Goal: Information Seeking & Learning: Learn about a topic

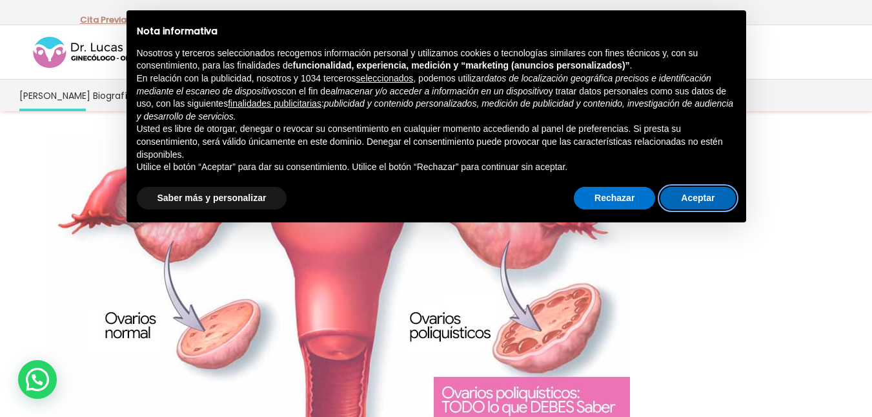
click at [669, 194] on button "Aceptar" at bounding box center [698, 198] width 75 height 23
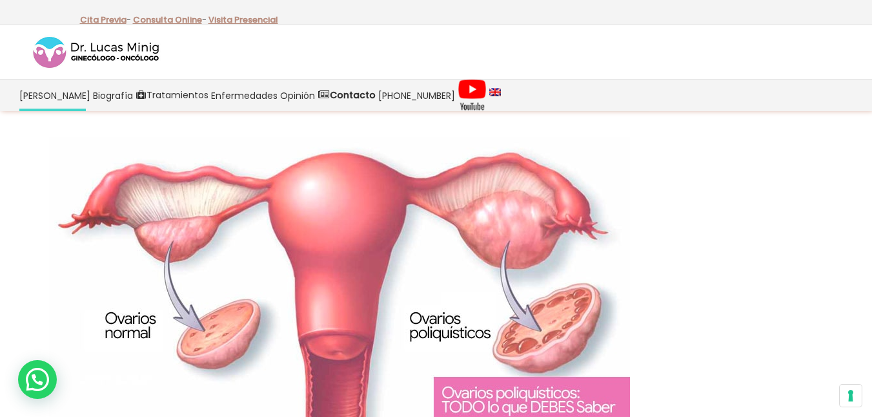
scroll to position [323, 0]
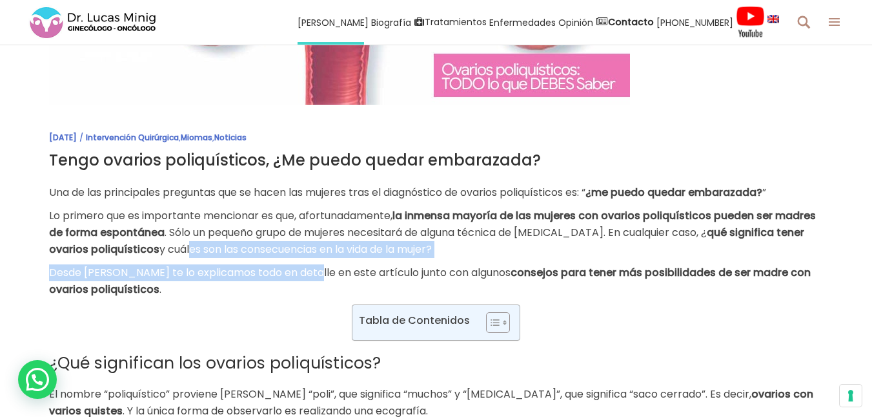
drag, startPoint x: 216, startPoint y: 252, endPoint x: 236, endPoint y: 300, distance: 52.1
click at [302, 277] on div "Una de las principales preguntas que se hacen las mujeres tras el diagnóstico d…" at bounding box center [436, 330] width 775 height 292
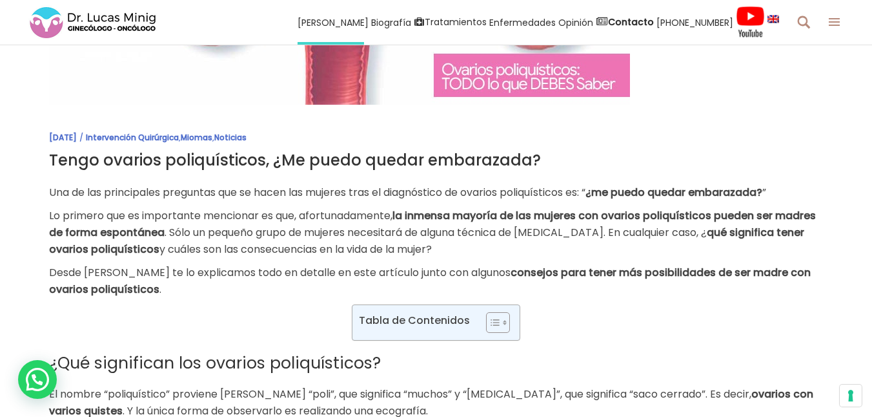
click at [176, 285] on p "Desde [PERSON_NAME] te lo explicamos todo en detalle en este artículo junto con…" at bounding box center [436, 281] width 775 height 34
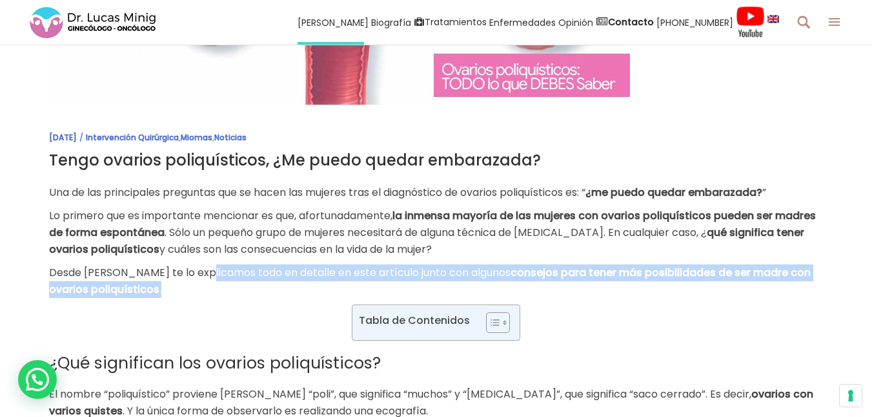
drag, startPoint x: 196, startPoint y: 271, endPoint x: 580, endPoint y: 289, distance: 384.7
click at [580, 289] on p "Desde [PERSON_NAME] te lo explicamos todo en detalle en este artículo junto con…" at bounding box center [436, 281] width 775 height 34
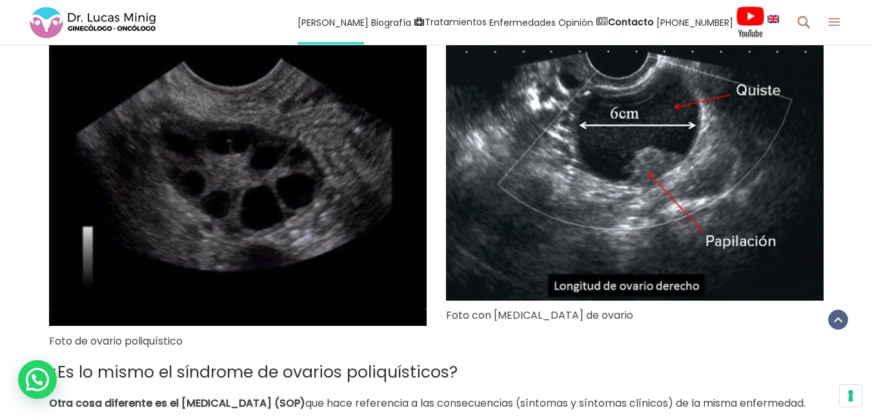
scroll to position [969, 0]
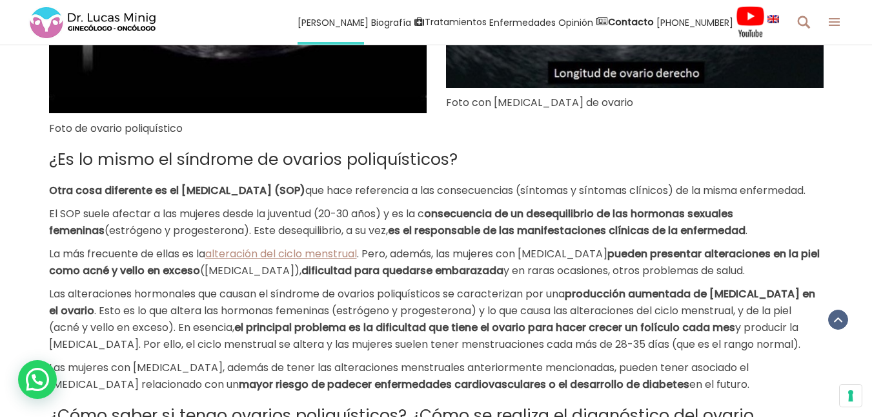
drag, startPoint x: 187, startPoint y: 234, endPoint x: 169, endPoint y: 298, distance: 66.4
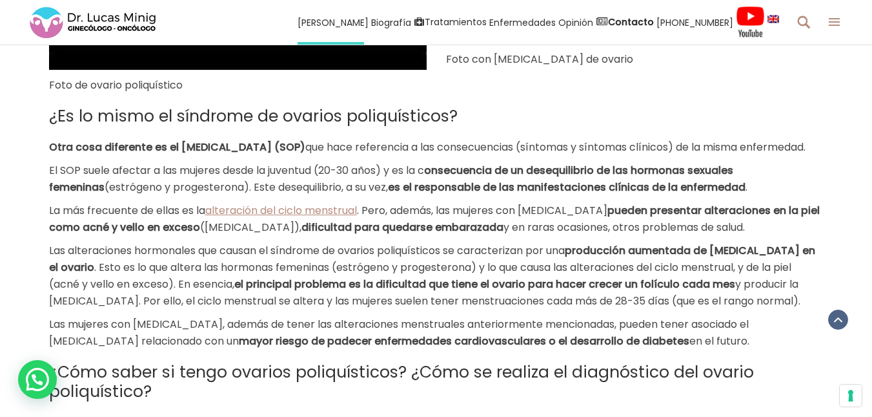
scroll to position [1033, 0]
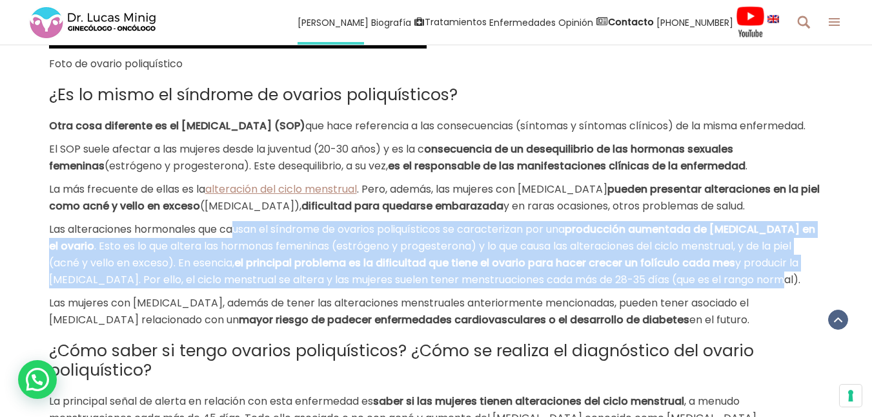
drag, startPoint x: 242, startPoint y: 271, endPoint x: 790, endPoint y: 309, distance: 549.6
click at [790, 288] on p "Las alteraciones hormonales que causan el síndrome de ovarios poliquísticos se …" at bounding box center [436, 254] width 775 height 67
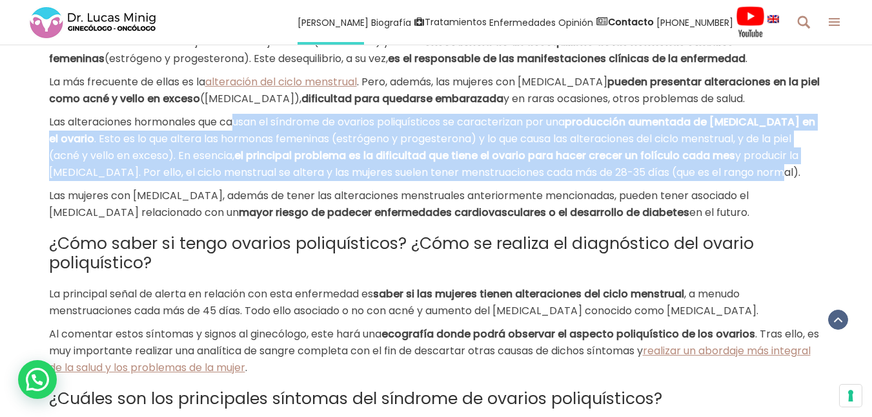
scroll to position [1162, 0]
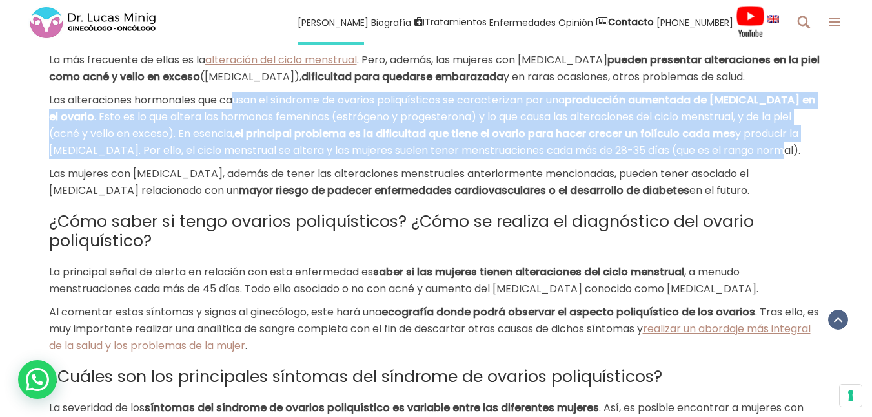
drag, startPoint x: 194, startPoint y: 223, endPoint x: 778, endPoint y: 222, distance: 584.5
click at [778, 199] on p "Las mujeres con [MEDICAL_DATA], además de tener las alteraciones menstruales an…" at bounding box center [436, 182] width 775 height 34
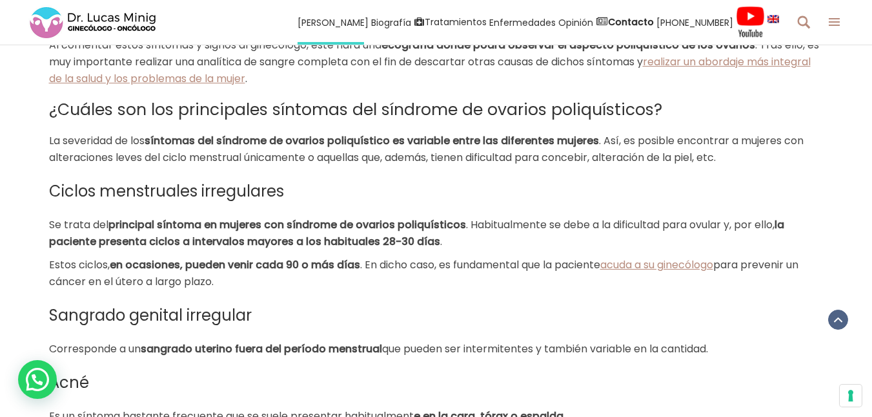
scroll to position [1485, 0]
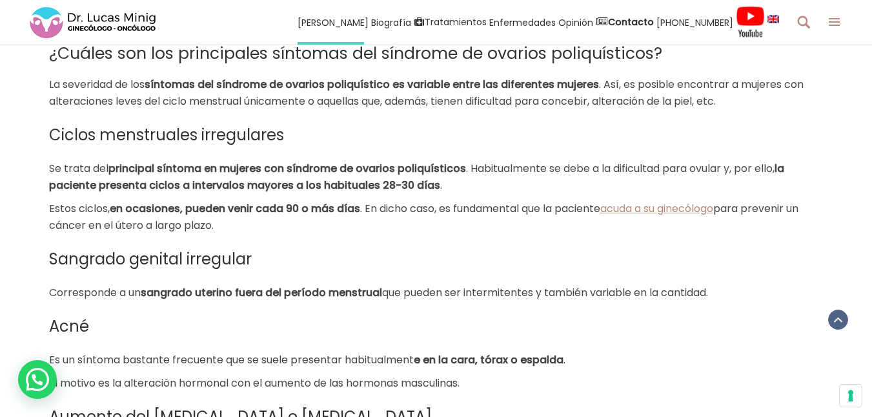
drag, startPoint x: 112, startPoint y: 208, endPoint x: 236, endPoint y: 262, distance: 135.1
click at [234, 234] on p "Estos ciclos, en ocasiones, pueden venir cada 90 o más días . En dicho caso, es…" at bounding box center [436, 217] width 775 height 34
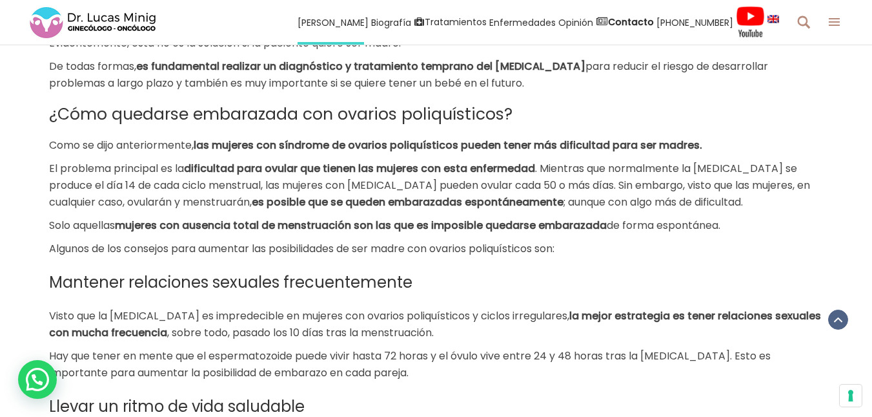
scroll to position [2325, 0]
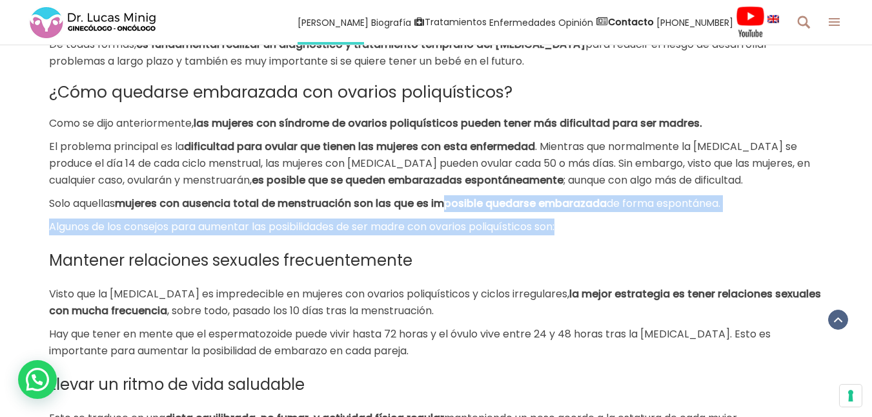
drag, startPoint x: 443, startPoint y: 253, endPoint x: 608, endPoint y: 278, distance: 167.2
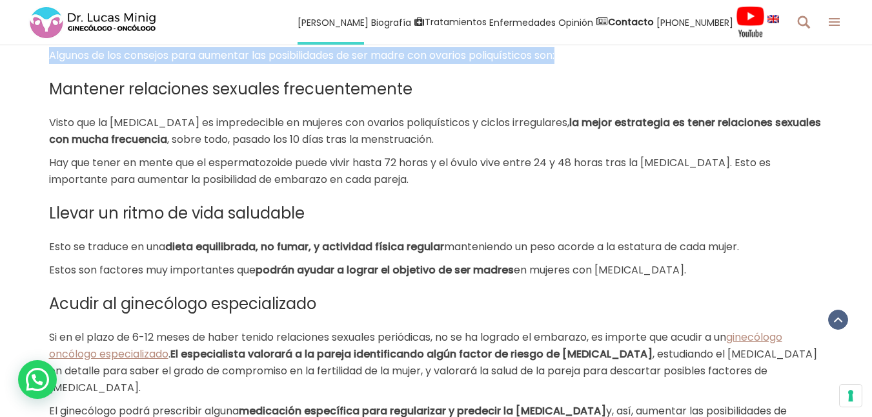
scroll to position [2519, 0]
